Goal: Task Accomplishment & Management: Use online tool/utility

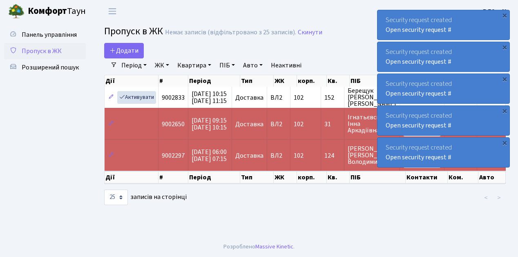
select select "25"
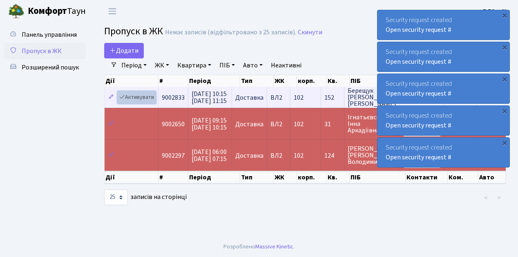
click at [143, 94] on link "Активувати" at bounding box center [136, 97] width 39 height 13
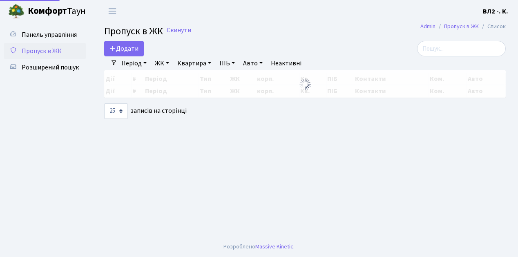
select select "25"
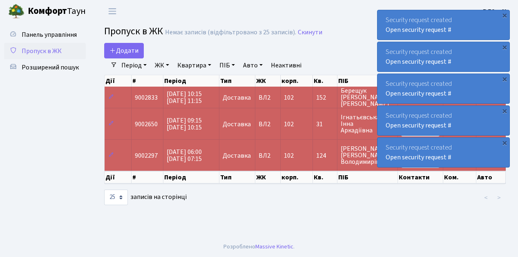
click at [50, 51] on span "Пропуск в ЖК" at bounding box center [42, 51] width 40 height 9
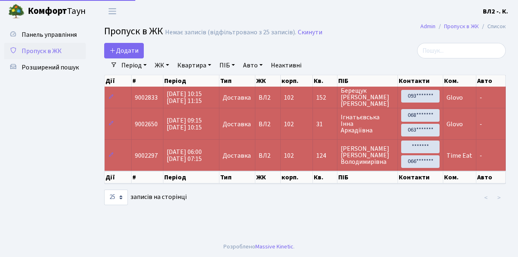
select select "25"
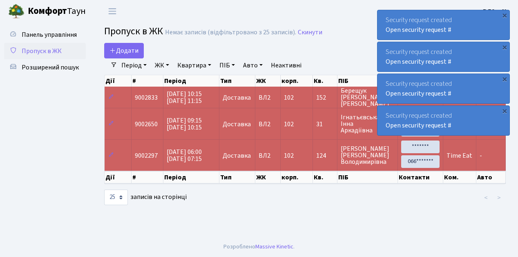
click at [38, 51] on span "Пропуск в ЖК" at bounding box center [42, 51] width 40 height 9
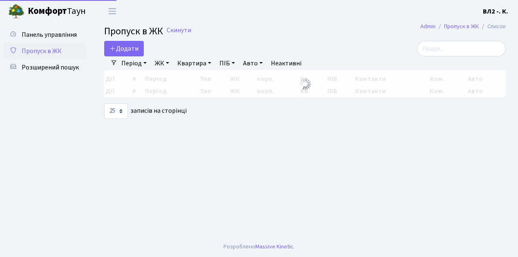
select select "25"
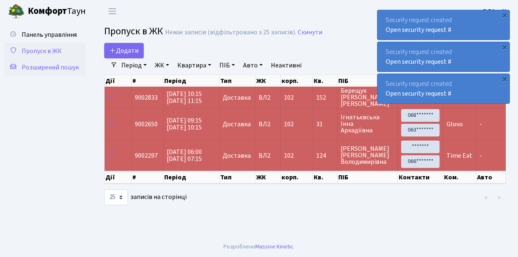
click at [56, 67] on span "Розширений пошук" at bounding box center [50, 67] width 57 height 9
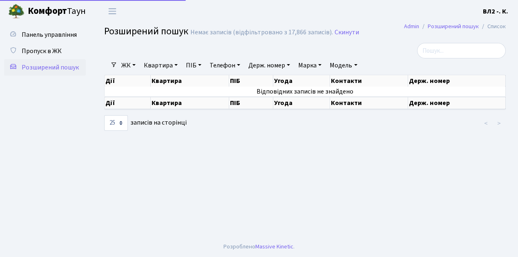
select select "25"
click at [151, 65] on link "Квартира" at bounding box center [160, 65] width 40 height 14
type input "43"
